Goal: Task Accomplishment & Management: Manage account settings

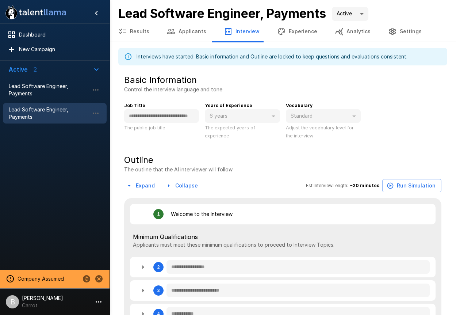
click at [349, 14] on body "**********" at bounding box center [228, 157] width 456 height 315
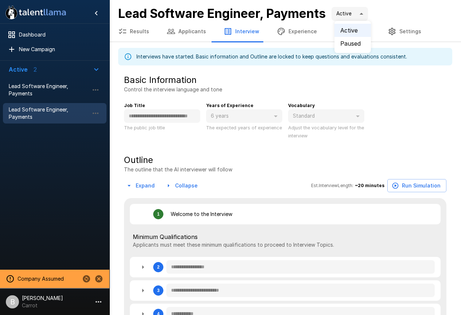
click at [407, 18] on div at bounding box center [230, 157] width 461 height 315
click at [359, 16] on body "**********" at bounding box center [233, 157] width 467 height 315
click at [431, 13] on div at bounding box center [230, 157] width 461 height 315
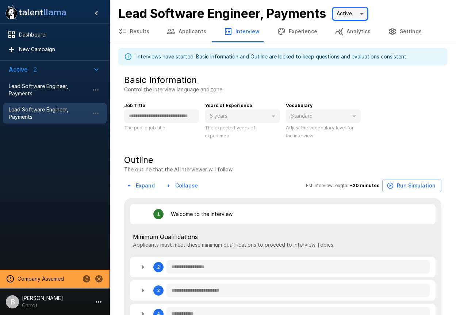
drag, startPoint x: 365, startPoint y: 12, endPoint x: 347, endPoint y: 12, distance: 17.5
click at [422, 15] on div "Lead Software Engineer, Payments Version 2 ****" at bounding box center [282, 13] width 329 height 15
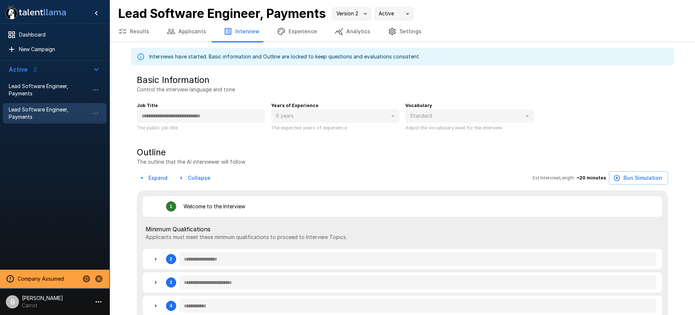
click at [500, 25] on div "Results Applicants Interview Experience Analytics Settings" at bounding box center [402, 31] width 586 height 20
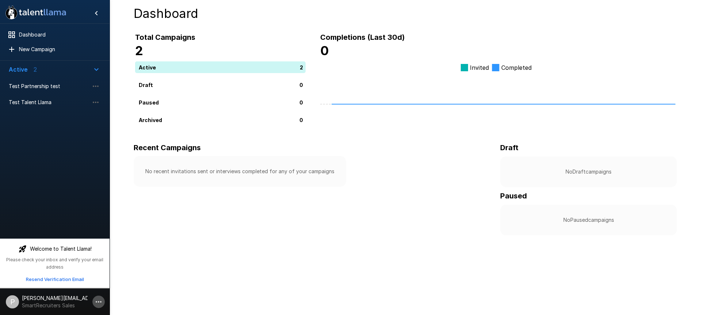
click at [98, 300] on icon "button" at bounding box center [98, 301] width 9 height 9
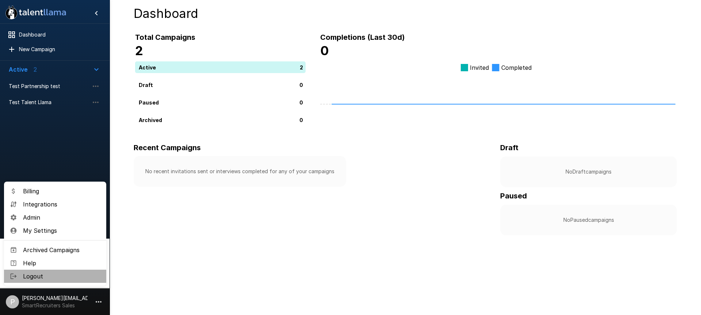
click at [51, 274] on span "Logout" at bounding box center [61, 276] width 77 height 9
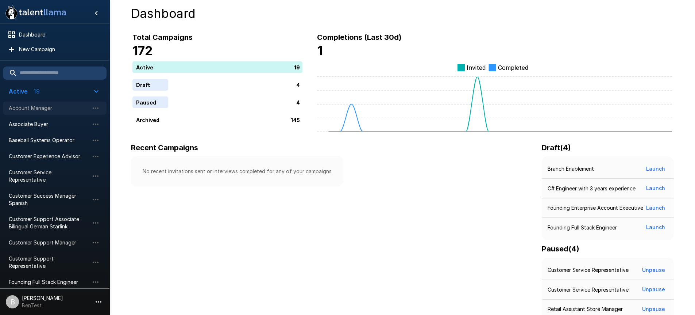
click at [55, 111] on span "Account Manager" at bounding box center [49, 107] width 80 height 7
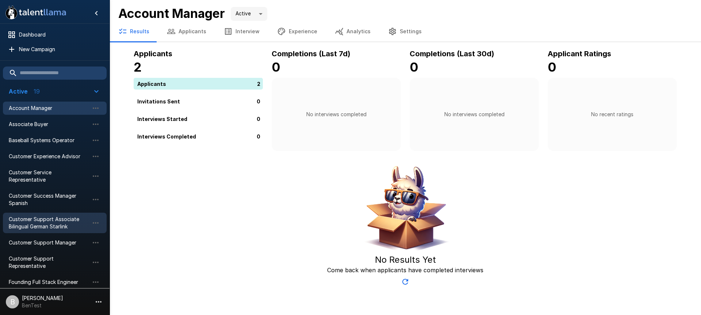
click at [52, 221] on span "Customer Support Associate Bilingual German Starlink" at bounding box center [49, 222] width 80 height 15
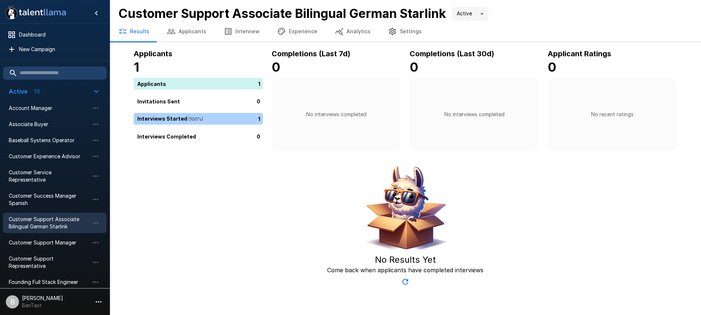
click at [192, 116] on div "1" at bounding box center [200, 119] width 132 height 12
click at [65, 243] on span "Customer Support Manager" at bounding box center [49, 242] width 80 height 7
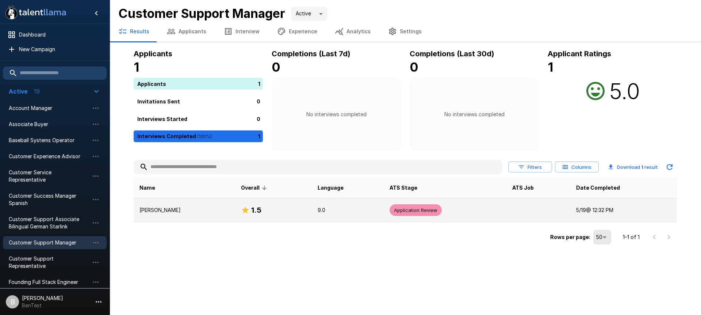
click at [177, 205] on td "[PERSON_NAME]" at bounding box center [184, 210] width 101 height 24
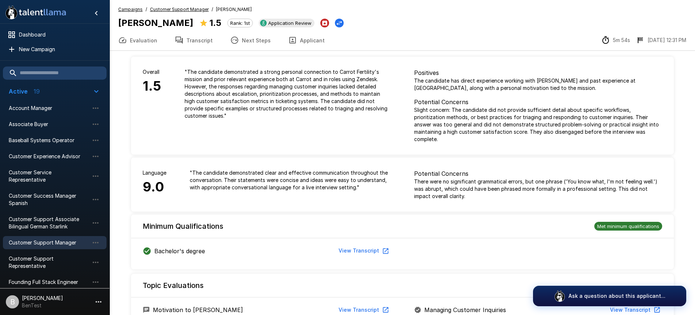
click at [41, 311] on li "B Ben Chaikin BenTest" at bounding box center [54, 299] width 109 height 23
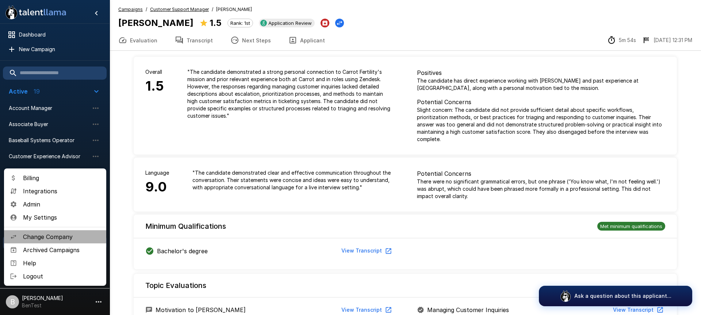
click at [58, 235] on span "Change Company" at bounding box center [61, 236] width 77 height 9
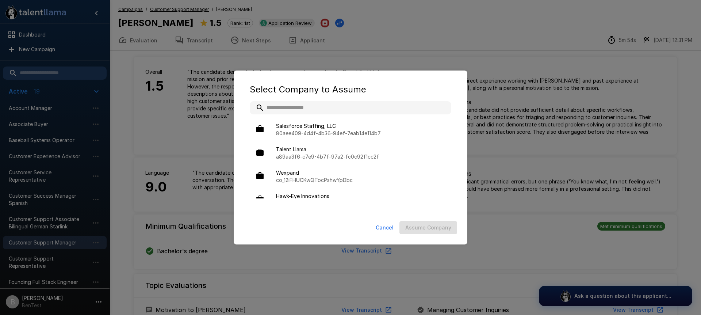
click at [314, 103] on input "text" at bounding box center [350, 107] width 201 height 13
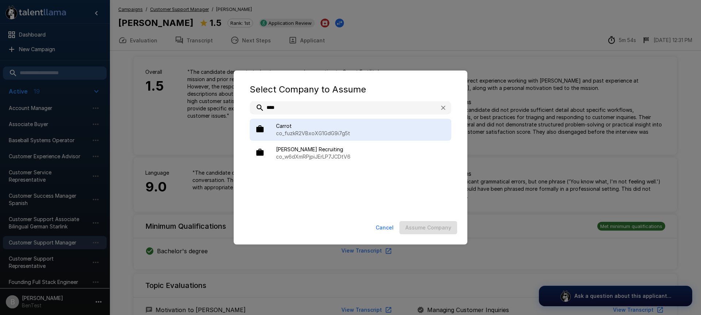
type input "****"
click at [323, 130] on p "co_fuzkR2VBxoXG1GdG9i7g5t" at bounding box center [360, 133] width 169 height 7
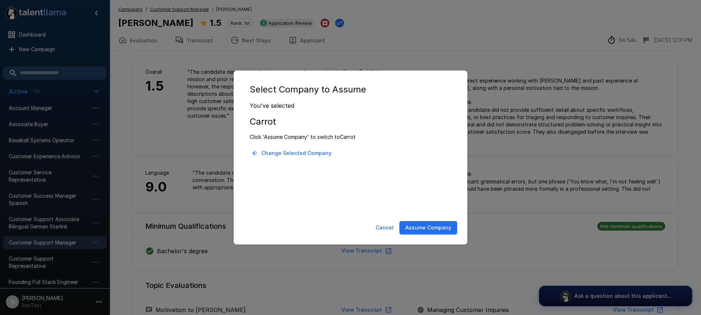
click at [435, 228] on button "Assume Company" at bounding box center [428, 228] width 58 height 14
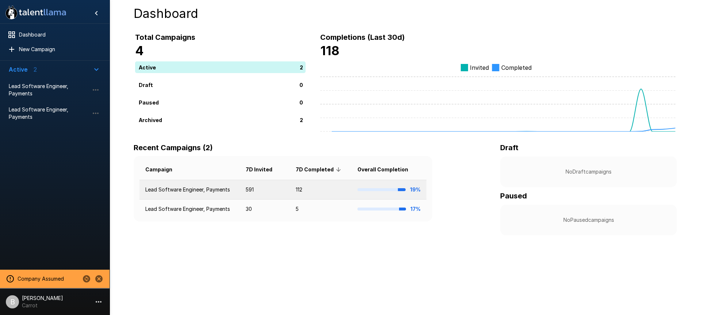
click at [193, 189] on td "Lead Software Engineer, Payments" at bounding box center [189, 189] width 100 height 19
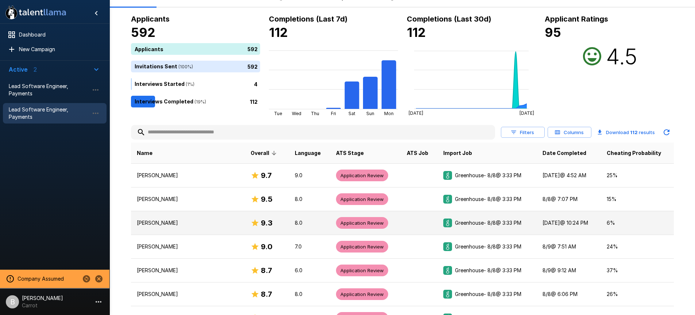
scroll to position [41, 0]
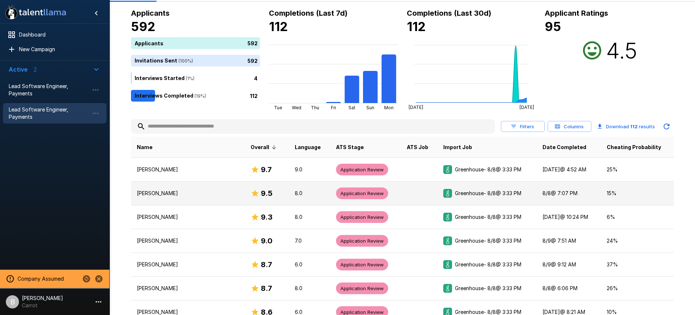
click at [214, 197] on td "[PERSON_NAME]" at bounding box center [188, 193] width 114 height 24
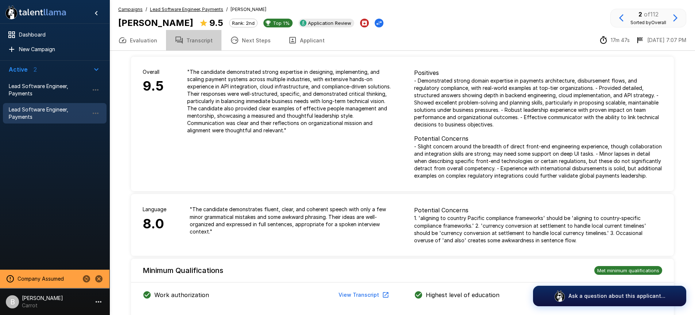
click at [207, 43] on button "Transcript" at bounding box center [193, 40] width 55 height 20
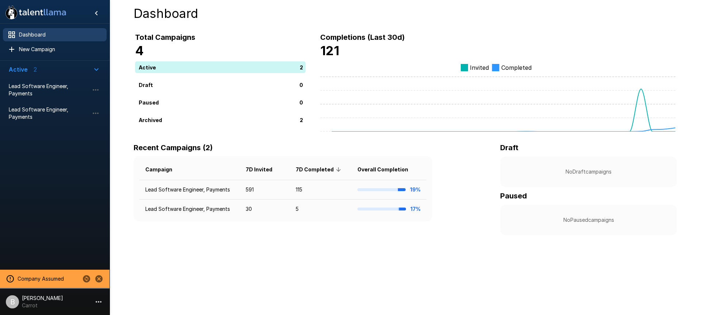
click at [40, 34] on span "Dashboard" at bounding box center [60, 34] width 82 height 7
click at [55, 35] on span "Dashboard" at bounding box center [60, 34] width 82 height 7
